Goal: Transaction & Acquisition: Obtain resource

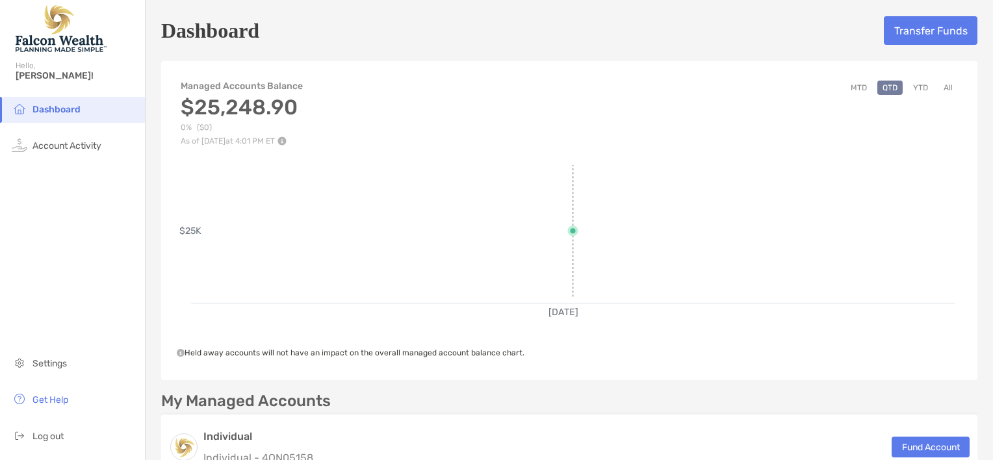
click at [751, 198] on rect at bounding box center [573, 227] width 764 height 125
click at [889, 31] on button "Transfer Funds" at bounding box center [931, 30] width 94 height 29
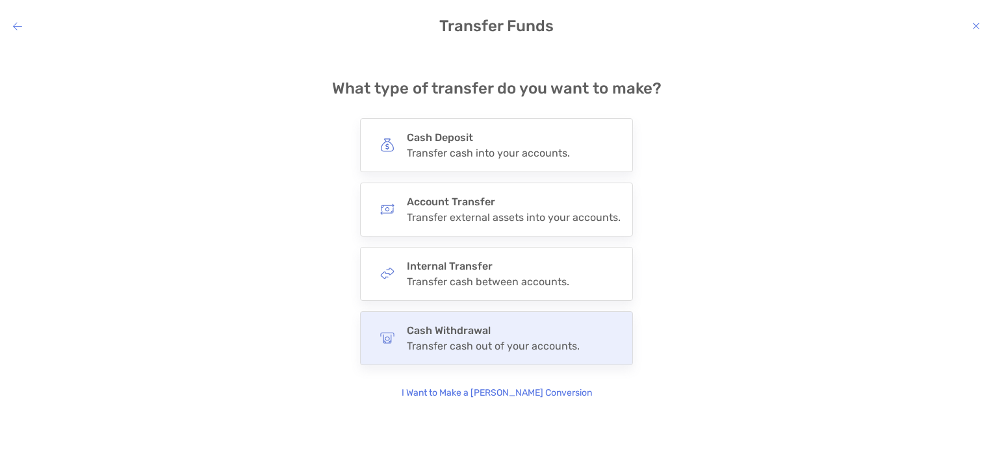
click at [443, 324] on h4 "Cash Withdrawal" at bounding box center [493, 330] width 173 height 12
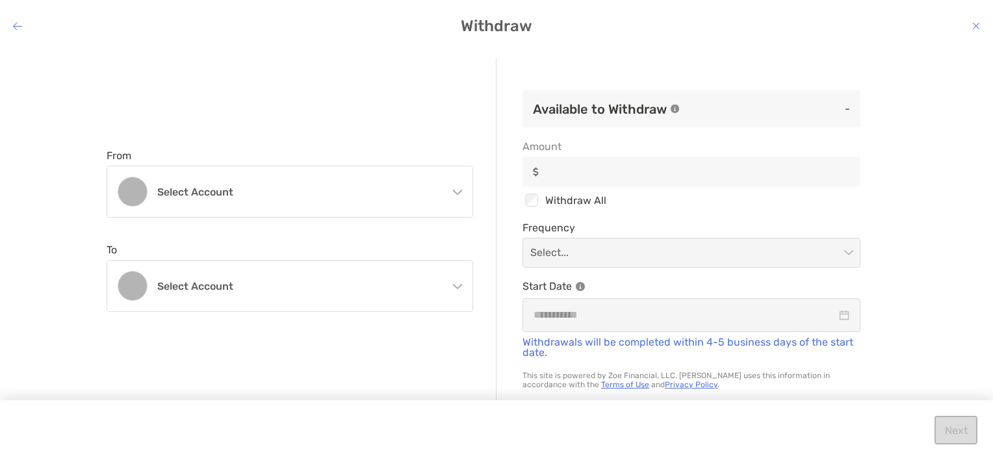
click at [16, 24] on icon "modal" at bounding box center [17, 26] width 9 height 10
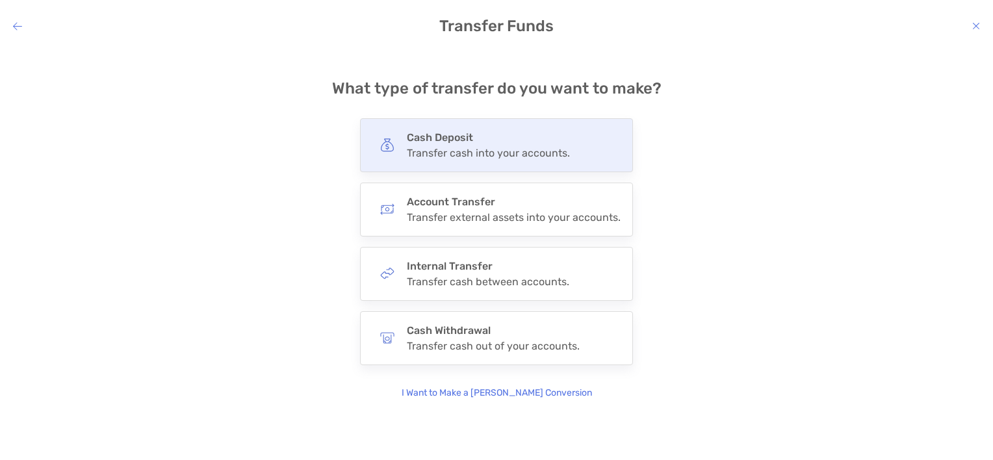
click at [435, 159] on div "Transfer cash into your accounts." at bounding box center [488, 153] width 163 height 12
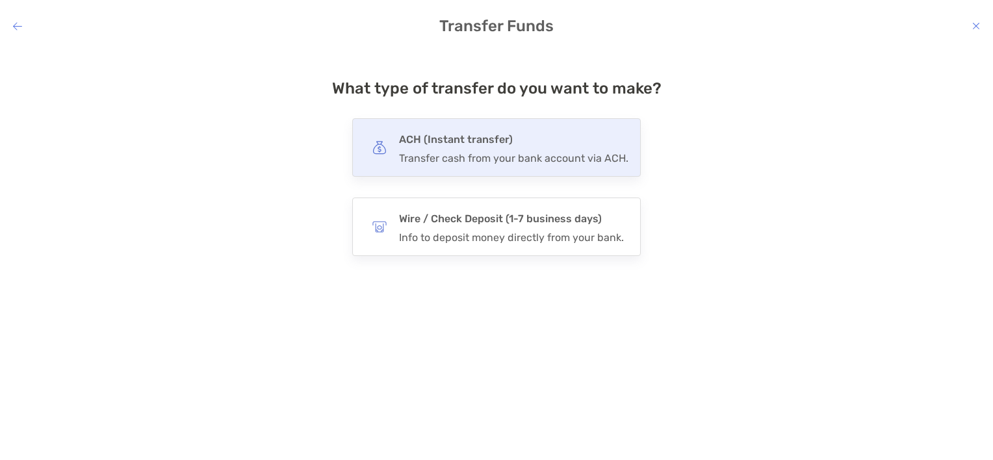
click at [442, 135] on h4 "ACH (Instant transfer)" at bounding box center [513, 140] width 229 height 18
click at [0, 0] on input "***" at bounding box center [0, 0] width 0 height 0
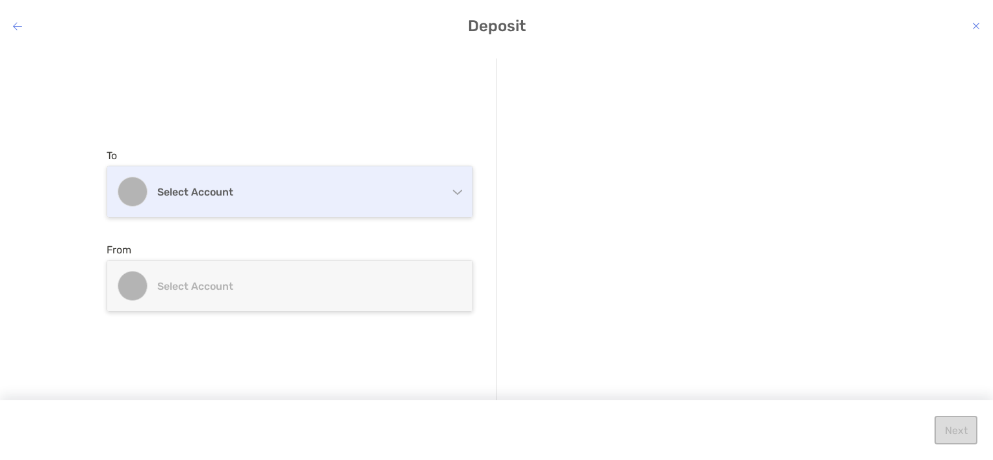
click at [447, 194] on div "Select account" at bounding box center [289, 191] width 365 height 51
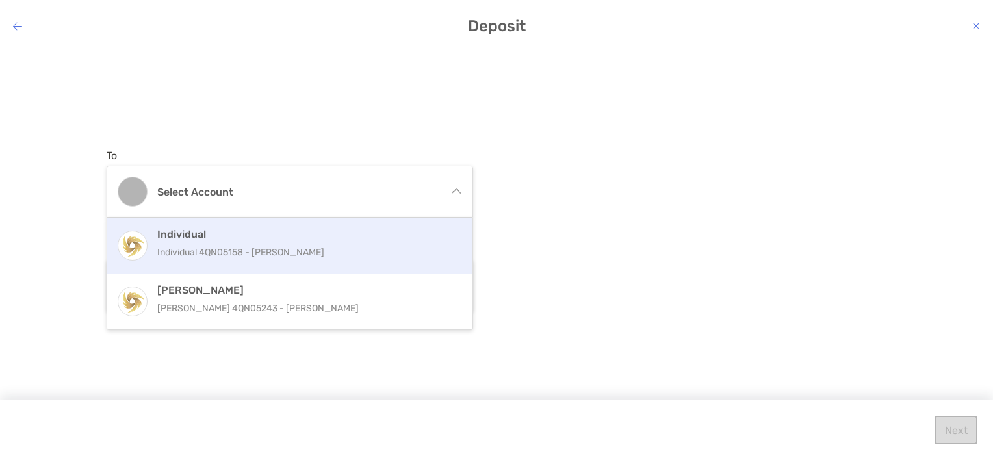
click at [405, 244] on p "Individual 4QN05158 - [PERSON_NAME]" at bounding box center [303, 252] width 293 height 16
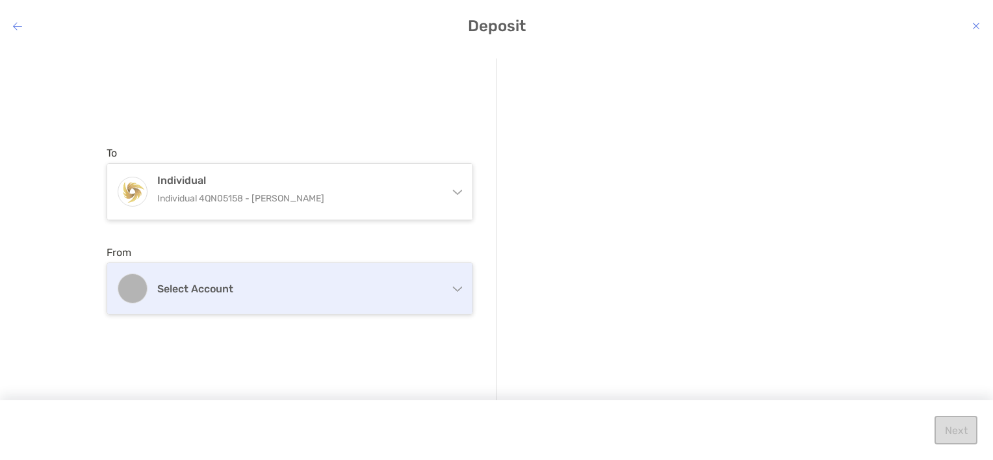
click at [451, 294] on div "Select account" at bounding box center [289, 288] width 365 height 51
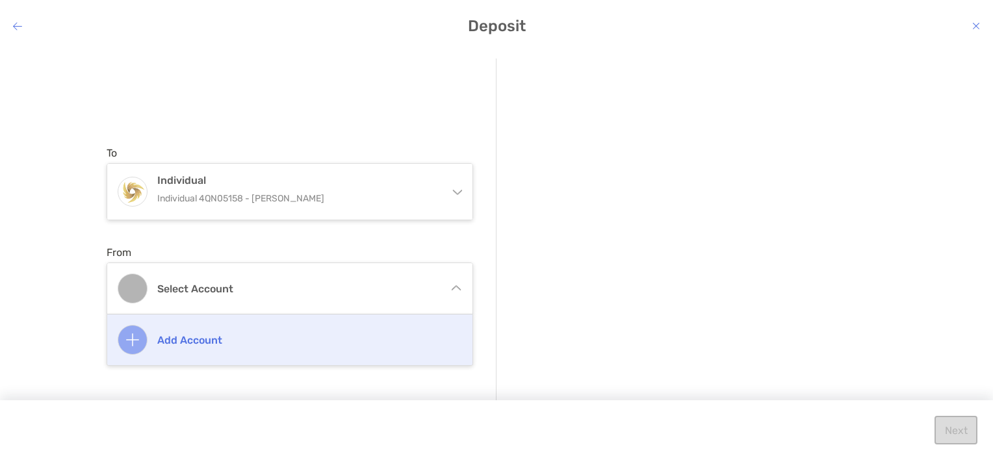
click at [229, 363] on div "Add account" at bounding box center [289, 340] width 365 height 51
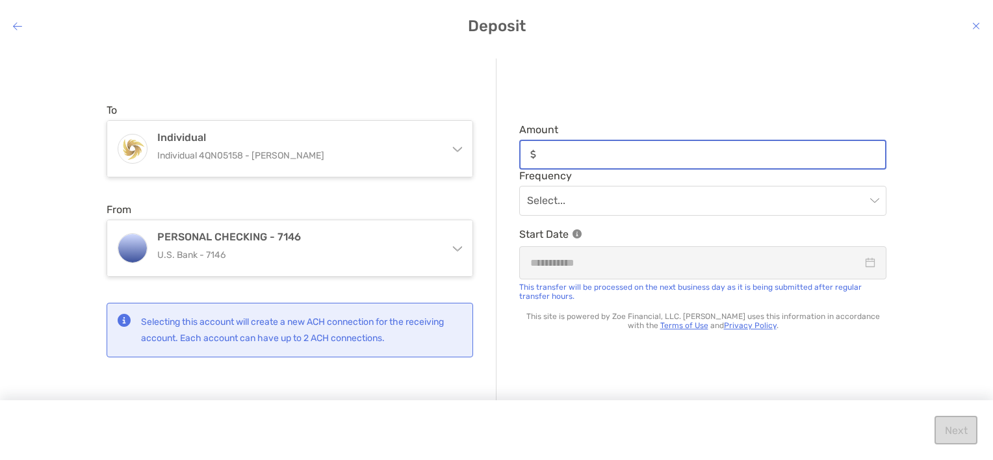
click at [578, 155] on input "Amount" at bounding box center [713, 154] width 344 height 11
click at [627, 156] on input "Amount" at bounding box center [713, 154] width 344 height 11
type input "******"
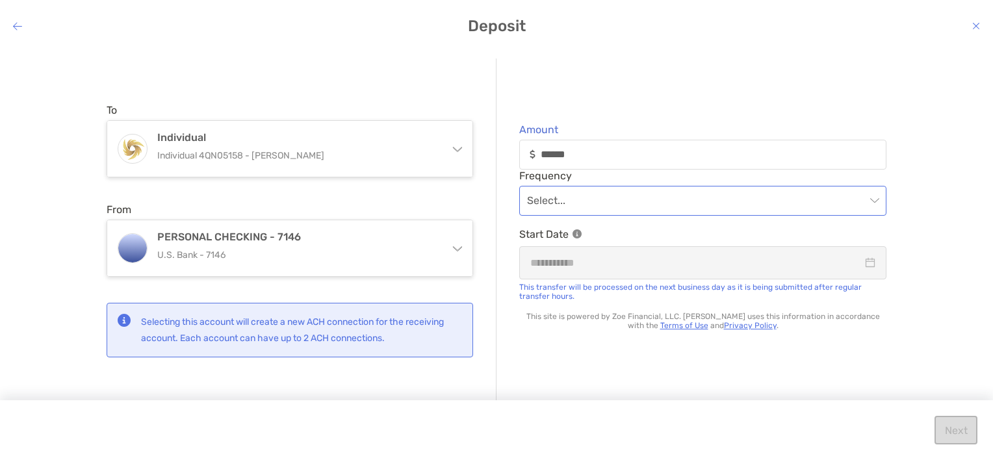
click at [608, 190] on input "modal" at bounding box center [696, 201] width 339 height 29
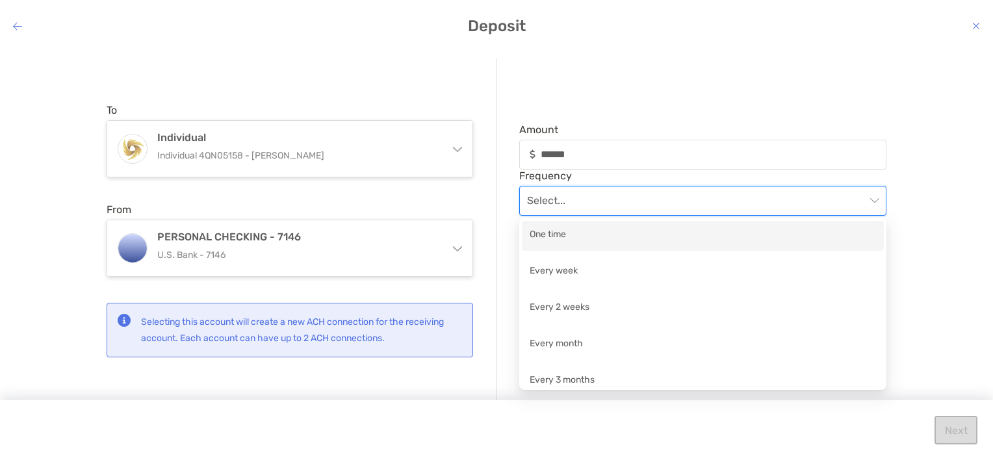
click at [558, 235] on div "One time" at bounding box center [703, 235] width 346 height 16
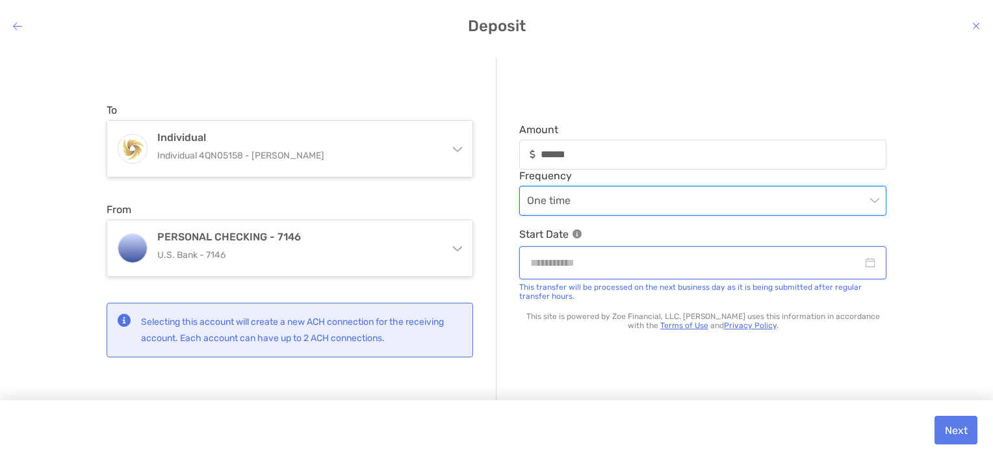
click at [616, 258] on input "modal" at bounding box center [696, 263] width 332 height 16
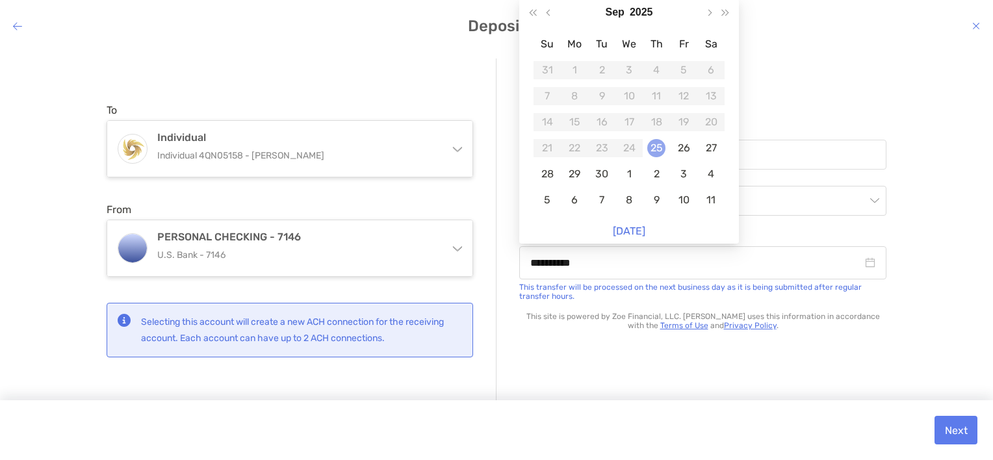
click at [655, 153] on div "25" at bounding box center [656, 148] width 18 height 18
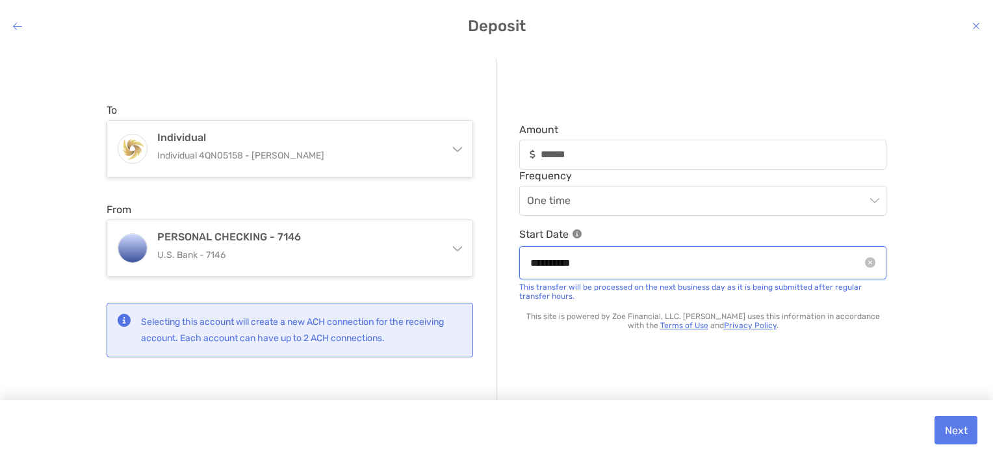
click at [640, 268] on input "**********" at bounding box center [696, 263] width 332 height 16
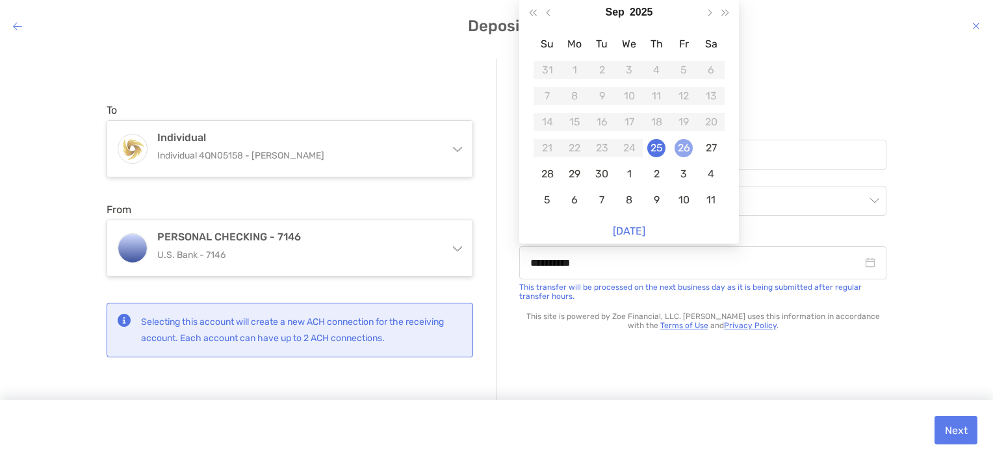
click at [689, 151] on div "26" at bounding box center [684, 148] width 18 height 18
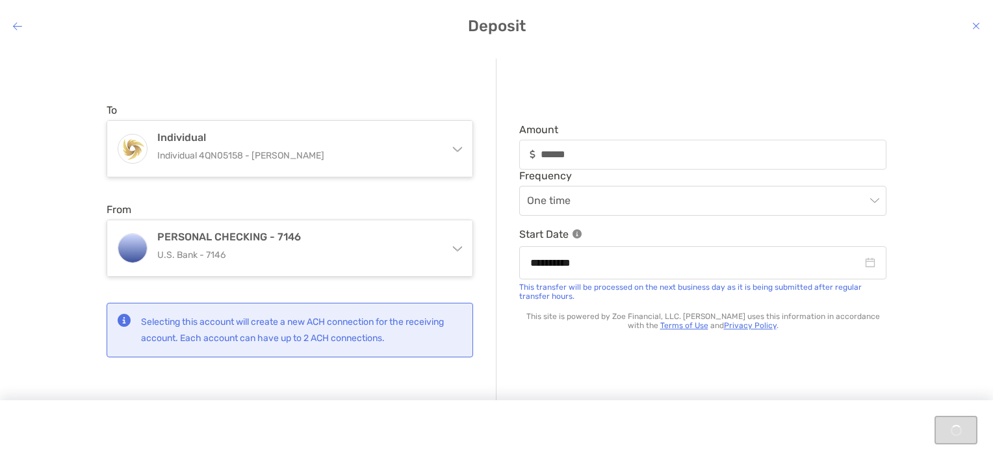
type input "**********"
click at [952, 429] on button "Next" at bounding box center [956, 430] width 43 height 29
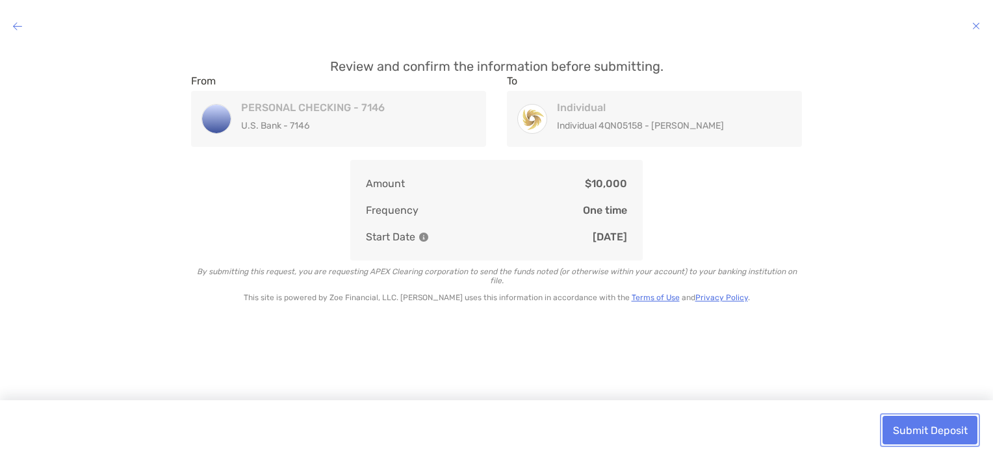
click at [935, 435] on button "Submit Deposit" at bounding box center [930, 430] width 95 height 29
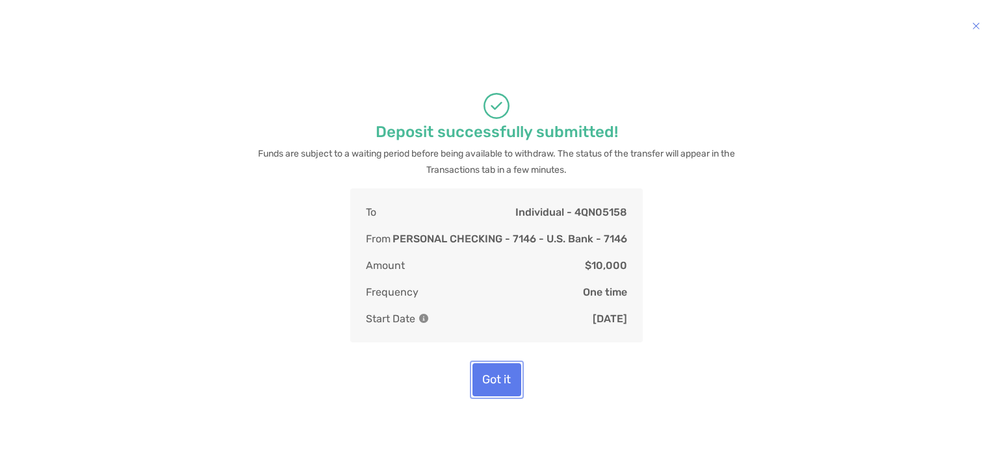
click at [495, 369] on button "Got it" at bounding box center [497, 379] width 49 height 33
click at [498, 380] on button "Got it" at bounding box center [497, 379] width 49 height 33
